Goal: Find specific page/section: Find specific page/section

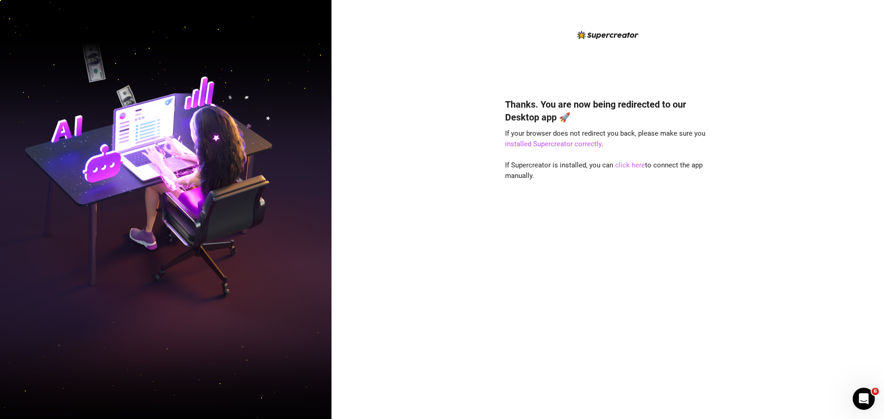
click at [631, 168] on link "click here" at bounding box center [630, 165] width 30 height 8
click at [512, 264] on div "Thanks. You are now being redirected to our Desktop app 🚀 If your browser does …" at bounding box center [607, 245] width 205 height 319
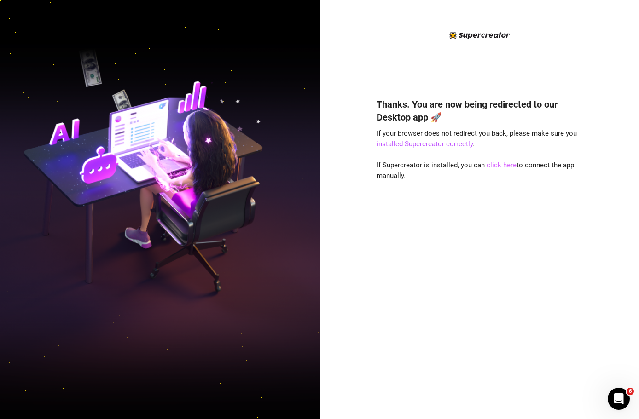
click at [494, 165] on link "click here" at bounding box center [501, 165] width 30 height 8
click at [493, 164] on link "click here" at bounding box center [501, 165] width 30 height 8
click at [500, 163] on link "click here" at bounding box center [501, 165] width 30 height 8
click at [514, 168] on link "click here" at bounding box center [501, 165] width 30 height 8
click at [495, 167] on link "click here" at bounding box center [501, 165] width 30 height 8
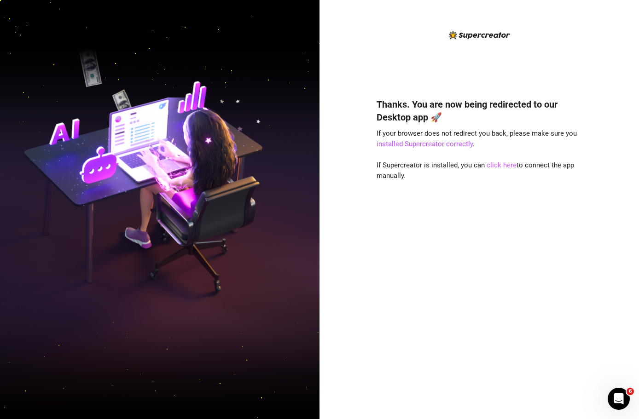
click at [496, 162] on link "click here" at bounding box center [501, 165] width 30 height 8
